Goal: Information Seeking & Learning: Learn about a topic

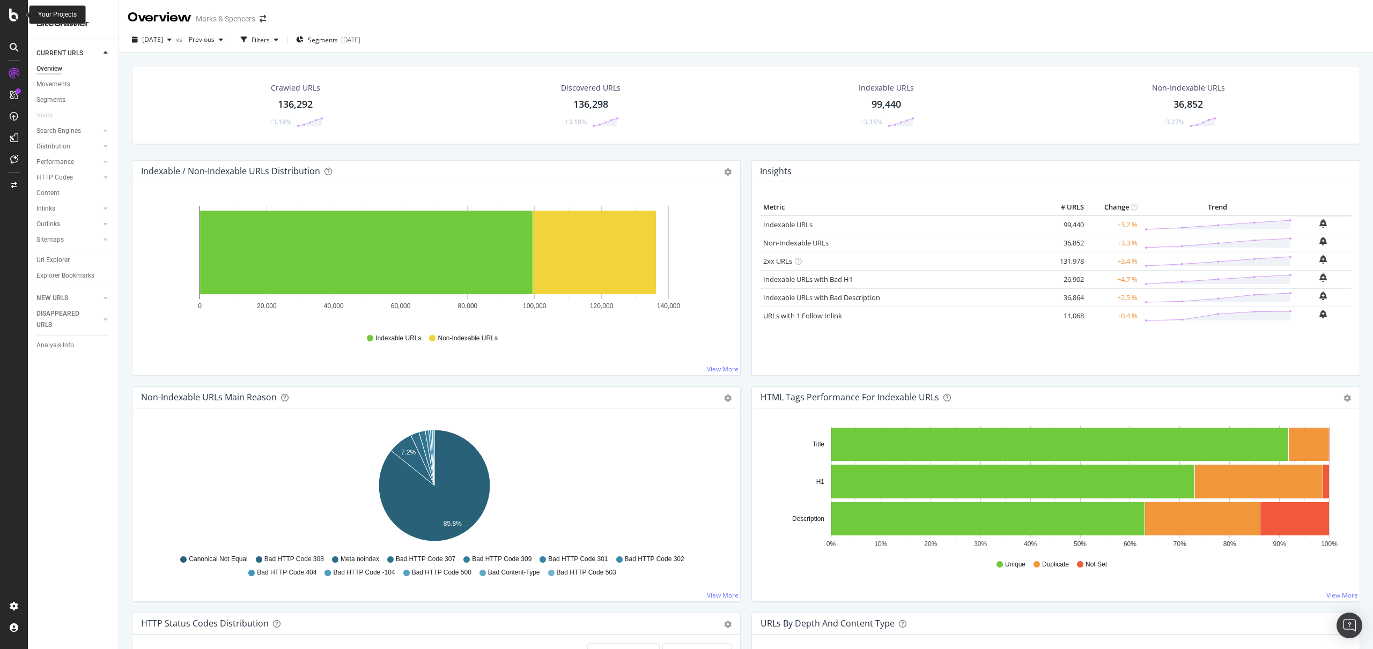
click at [11, 16] on icon at bounding box center [14, 15] width 10 height 13
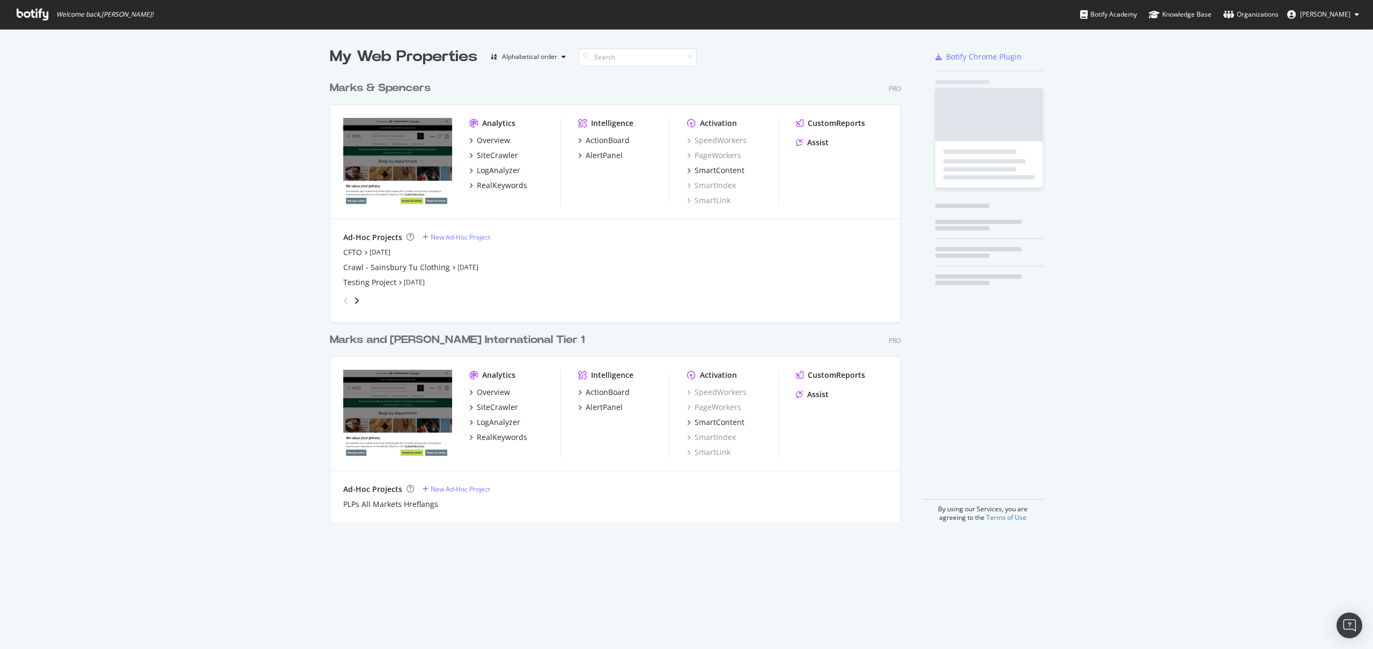
scroll to position [641, 1357]
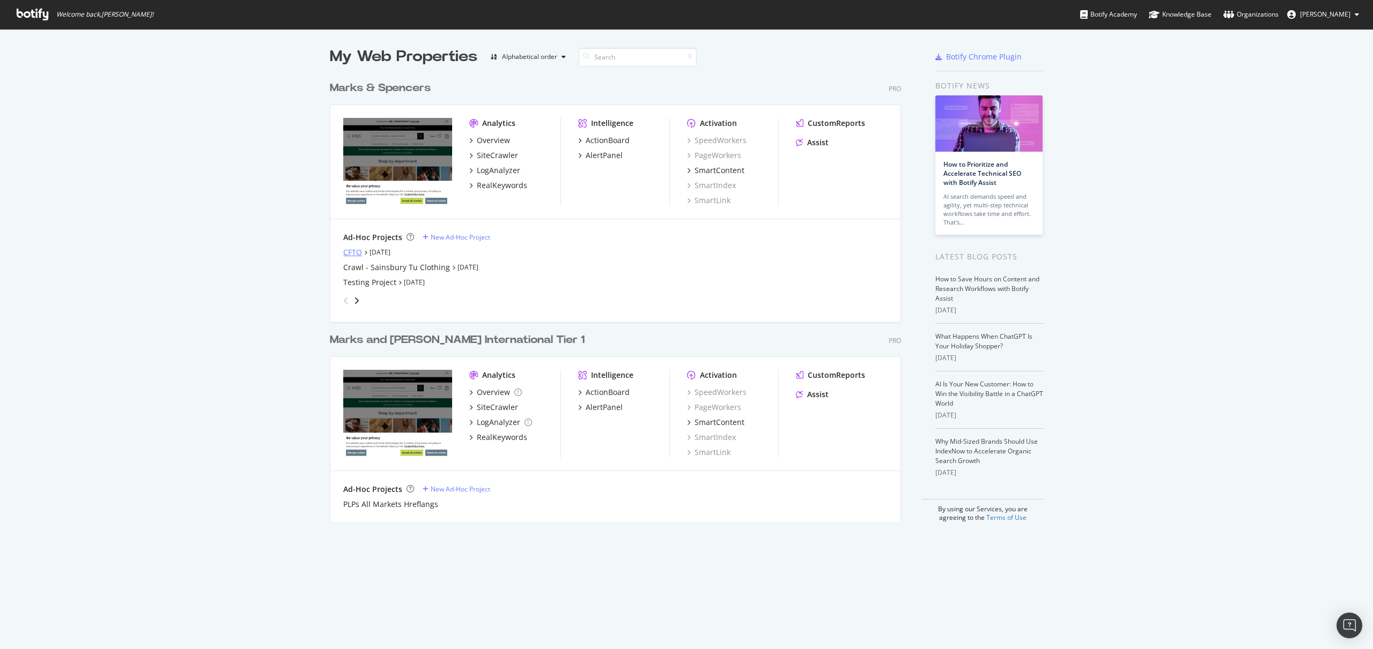
click at [355, 256] on div "CFTO" at bounding box center [352, 252] width 19 height 11
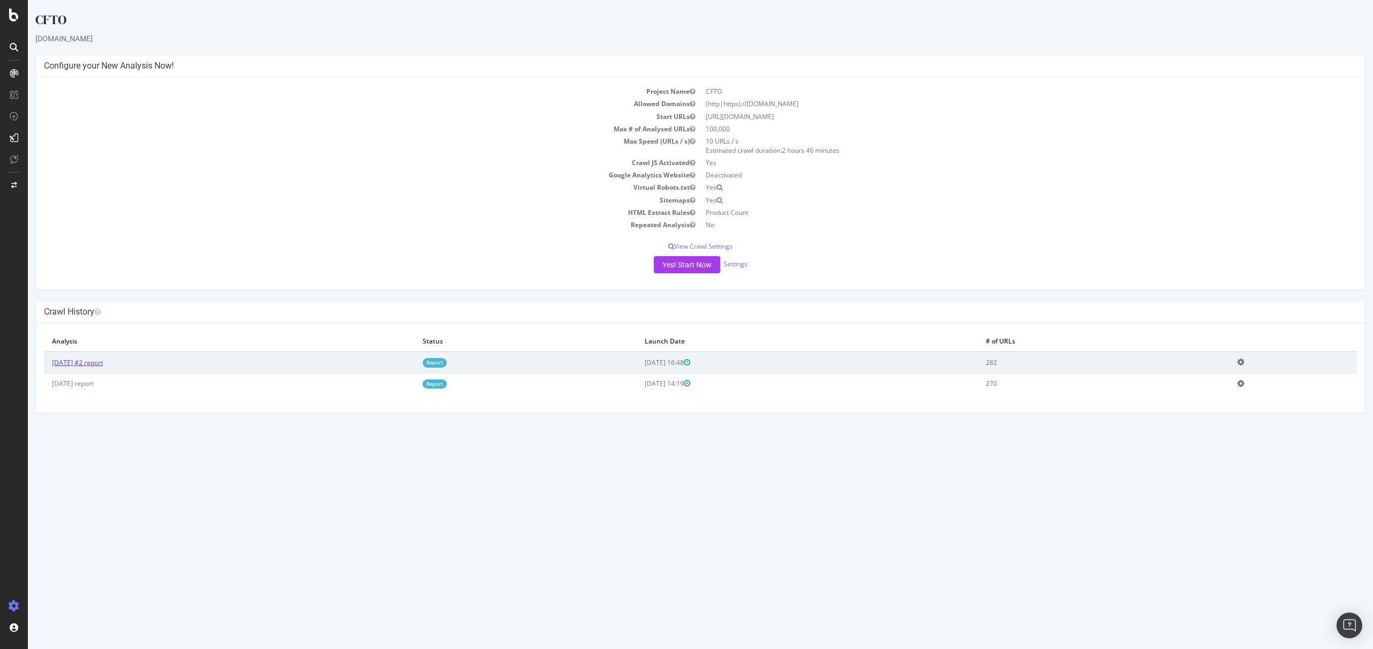
click at [98, 365] on link "[DATE] #2 report" at bounding box center [77, 362] width 51 height 9
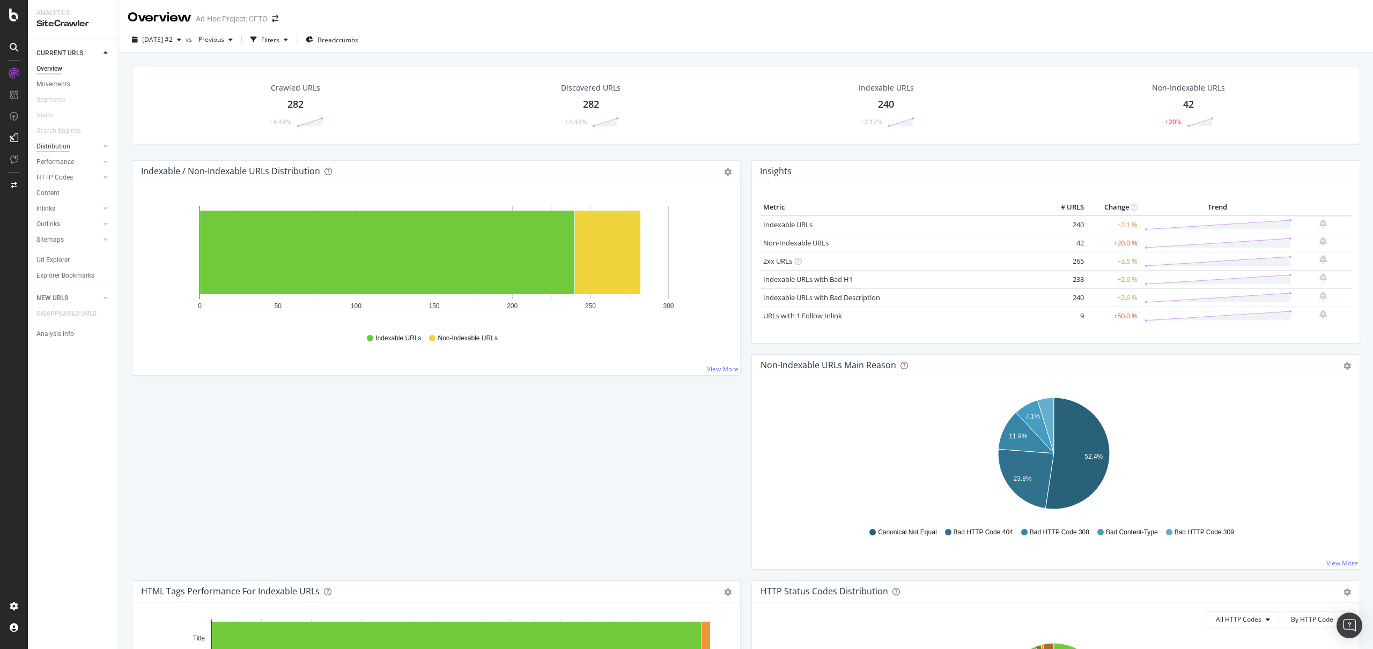
click at [68, 147] on div "Distribution" at bounding box center [53, 146] width 34 height 11
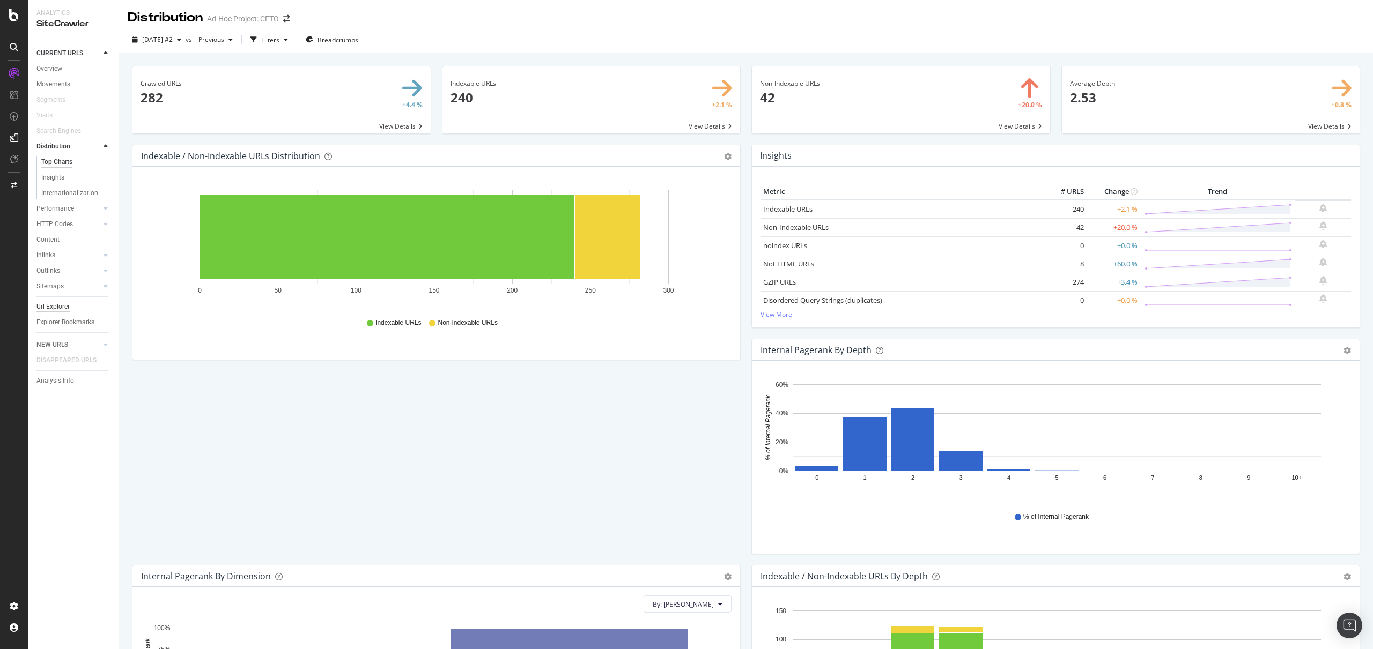
click at [63, 303] on div "Url Explorer" at bounding box center [52, 306] width 33 height 11
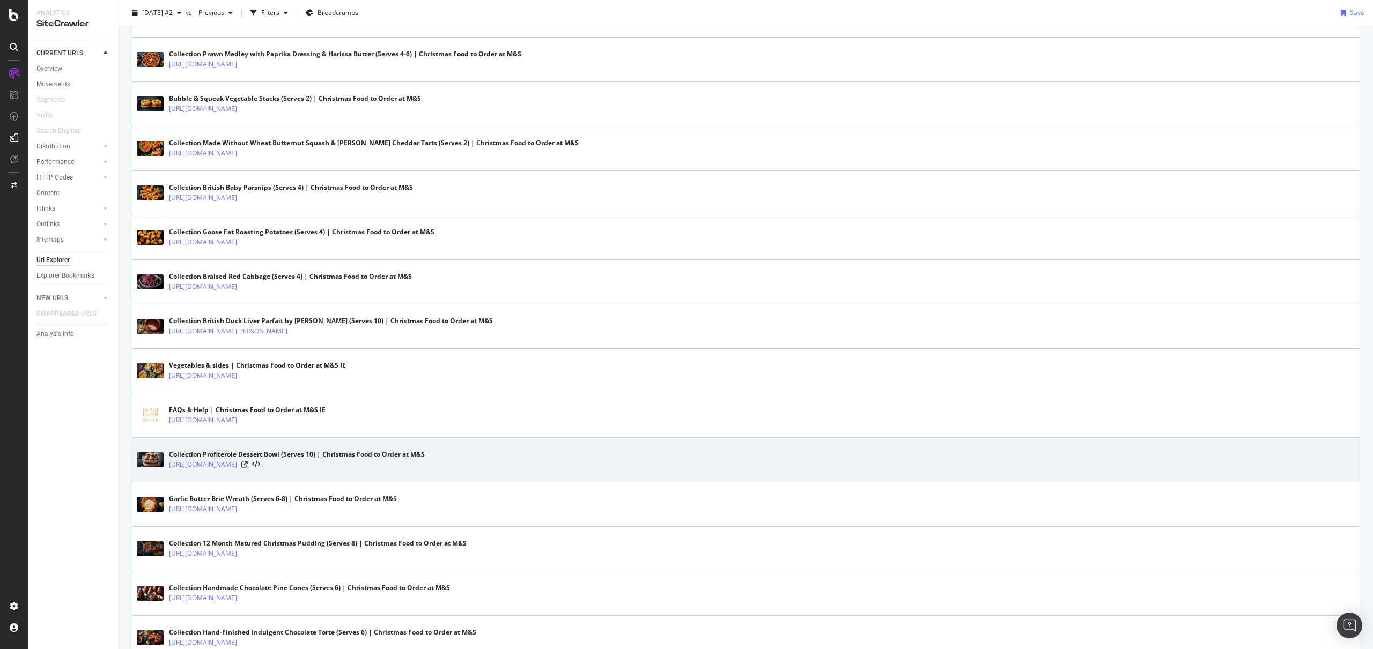
scroll to position [1862, 0]
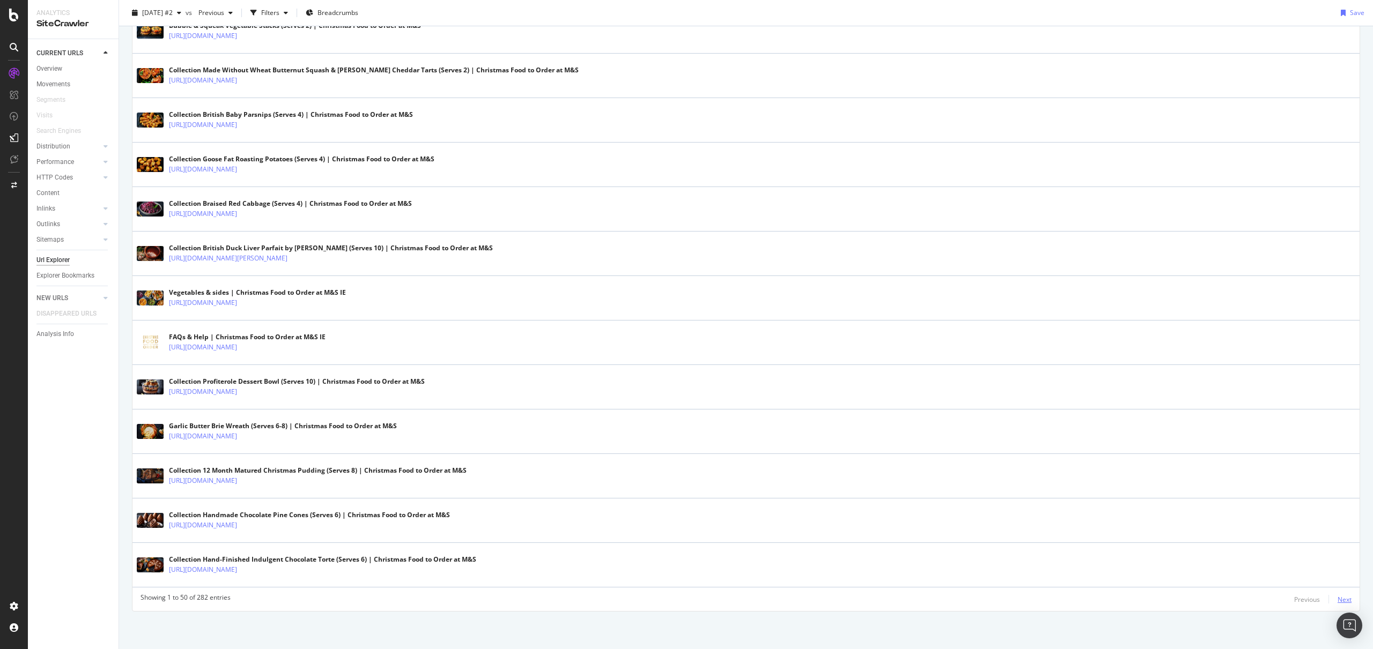
click at [1338, 604] on div "Next" at bounding box center [1345, 599] width 14 height 9
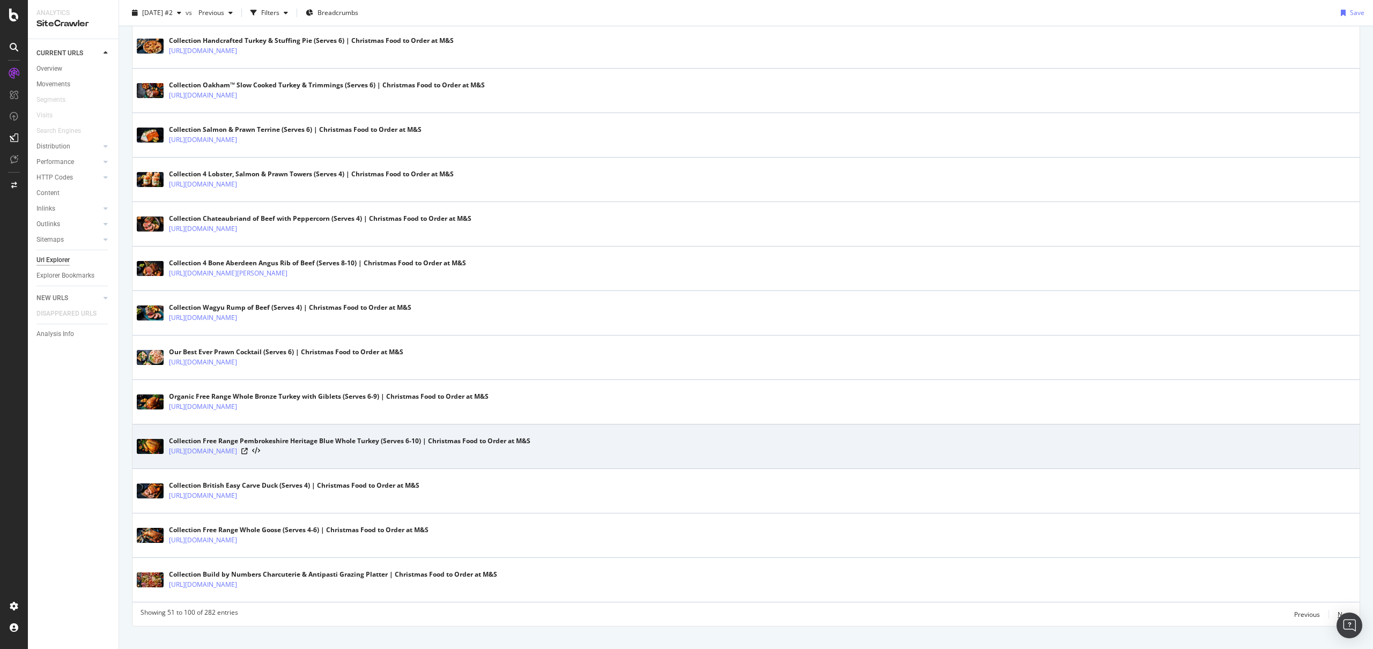
scroll to position [1939, 0]
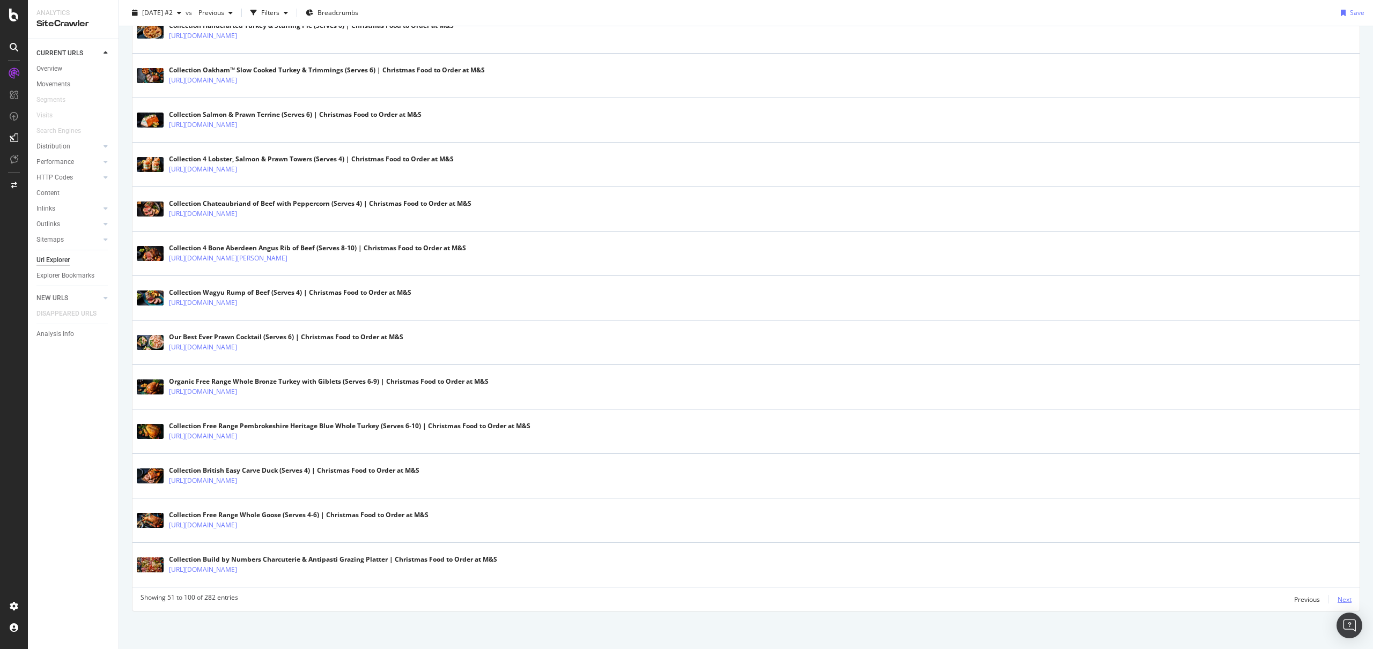
click at [1338, 604] on div "Next" at bounding box center [1345, 599] width 14 height 9
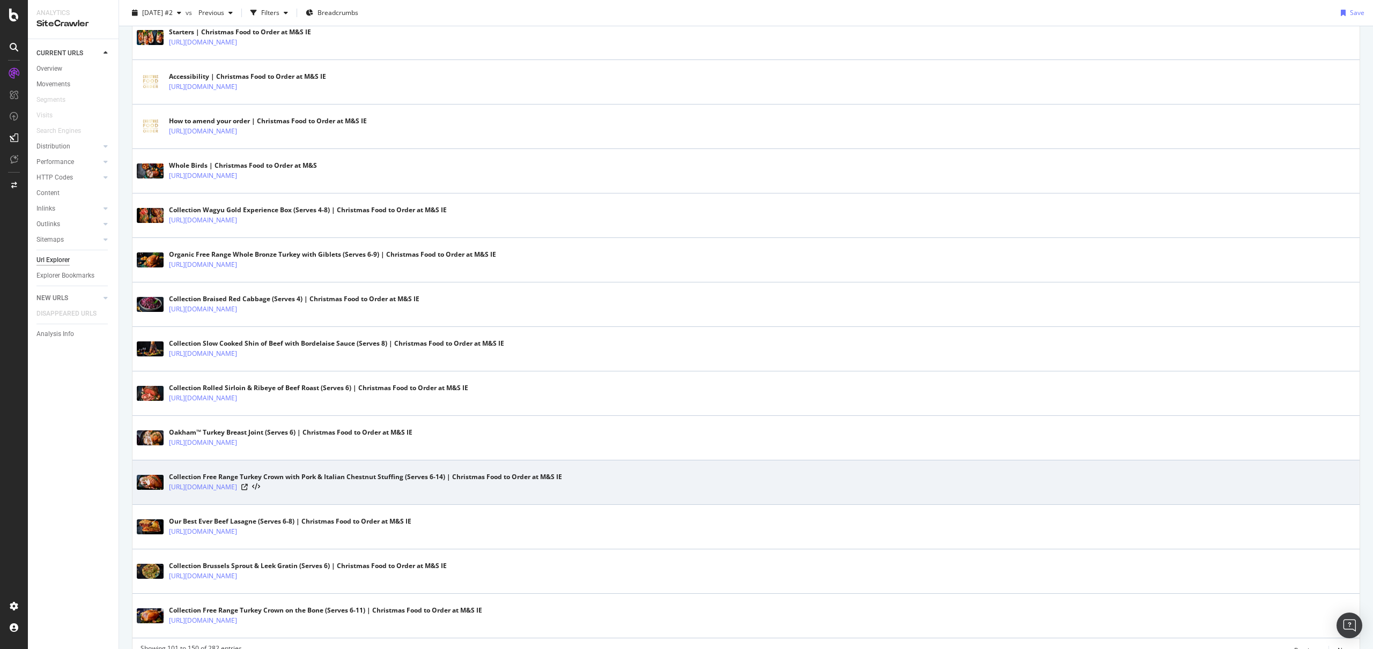
scroll to position [1923, 0]
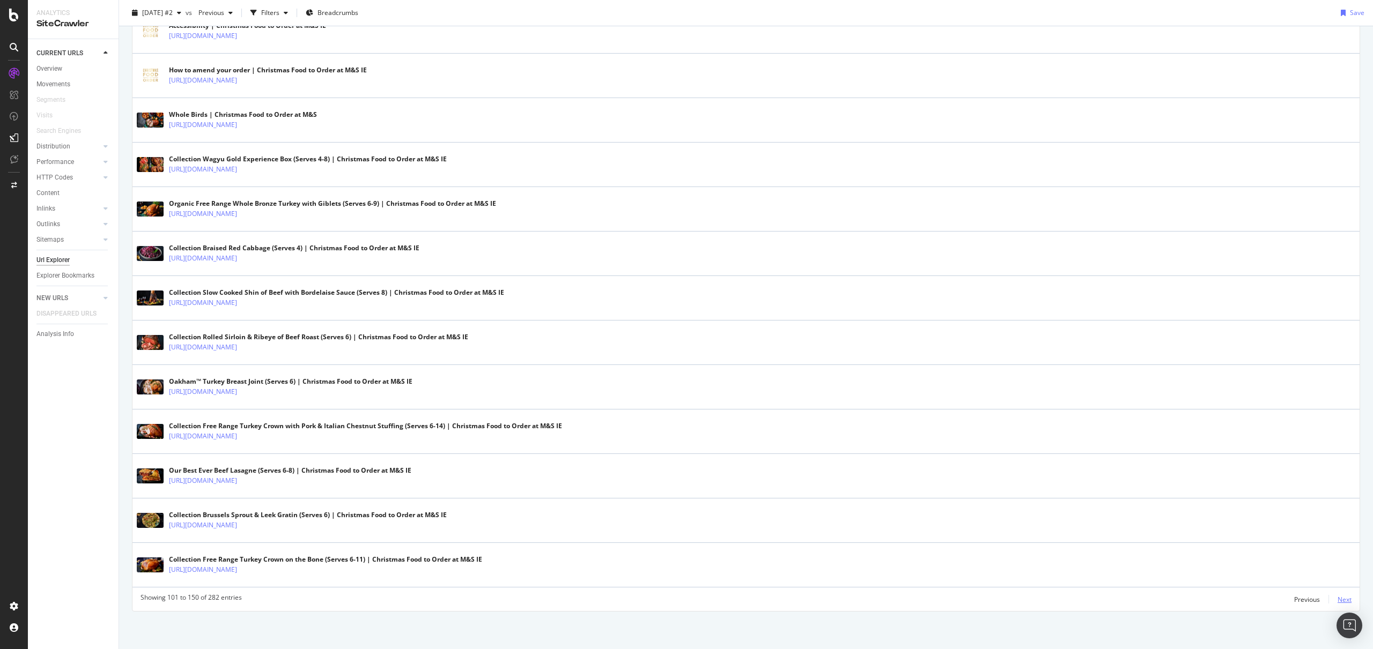
click at [1338, 601] on div "Next" at bounding box center [1345, 599] width 14 height 9
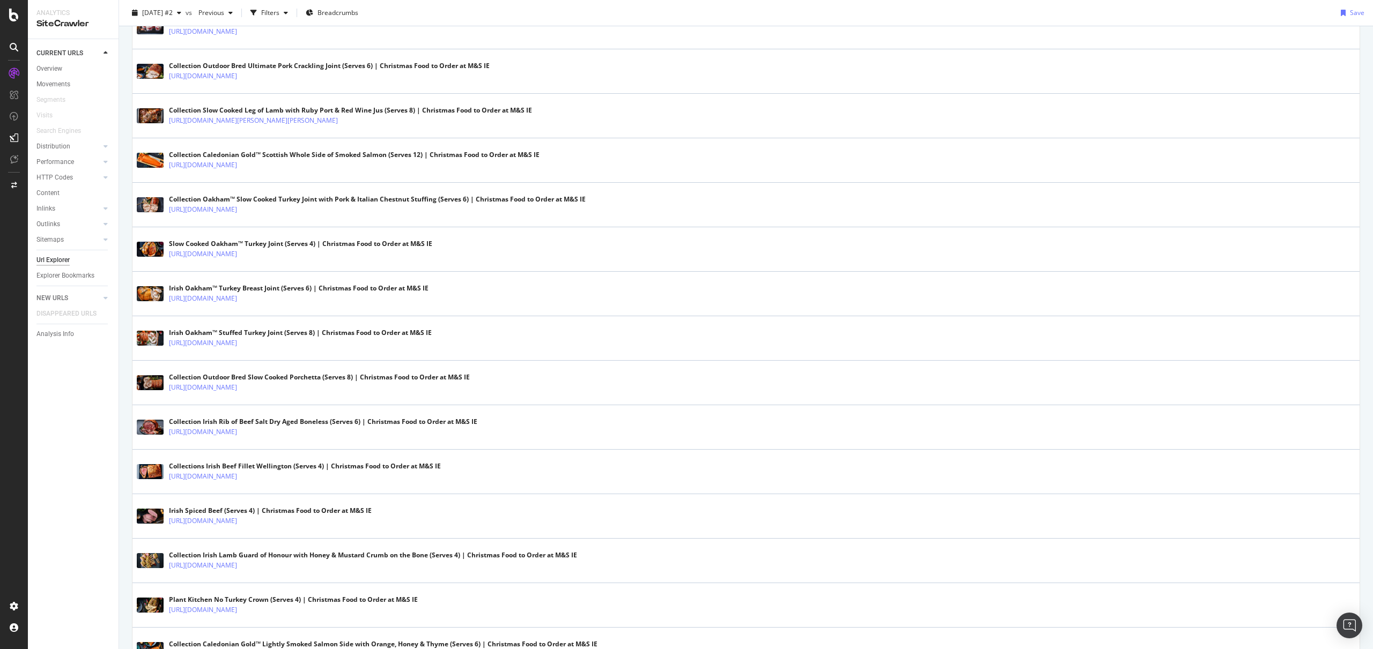
scroll to position [1900, 0]
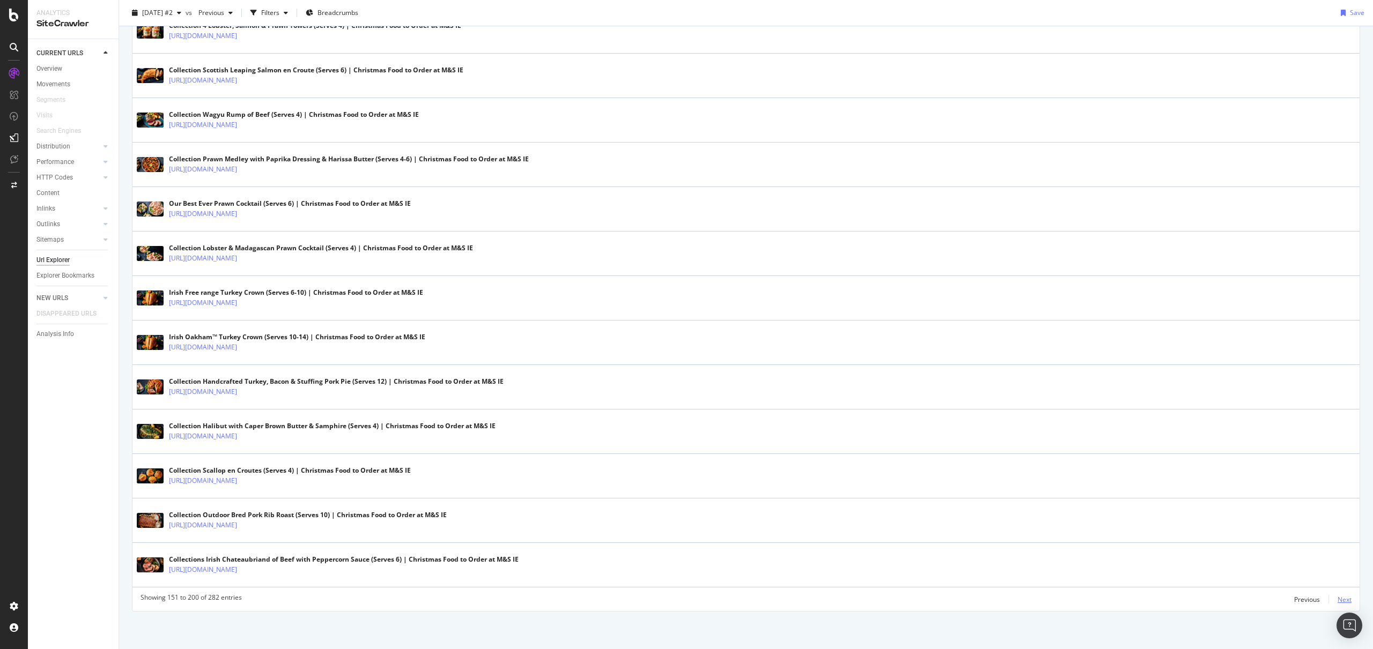
click at [1338, 601] on div "Next" at bounding box center [1345, 599] width 14 height 9
